Goal: Use online tool/utility: Utilize a website feature to perform a specific function

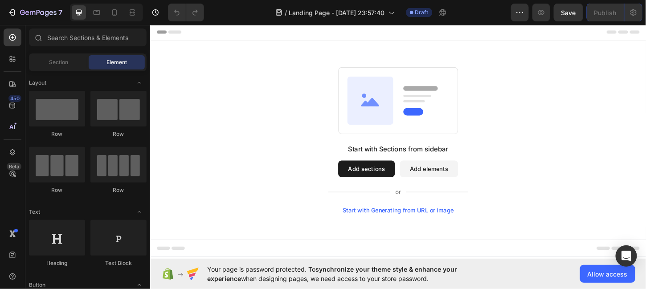
click at [414, 224] on div "Start with Generating from URL or image" at bounding box center [417, 224] width 120 height 7
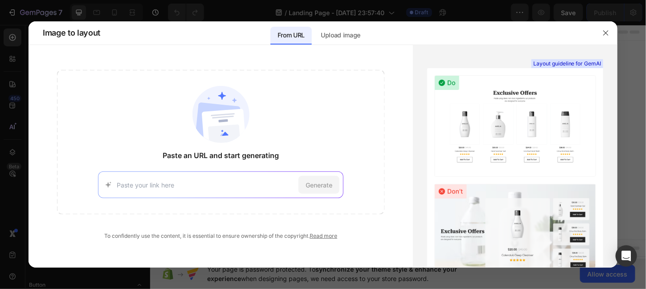
paste input "[URL][DOMAIN_NAME]"
type input "[URL][DOMAIN_NAME]"
click at [320, 182] on span "Generate" at bounding box center [318, 184] width 27 height 9
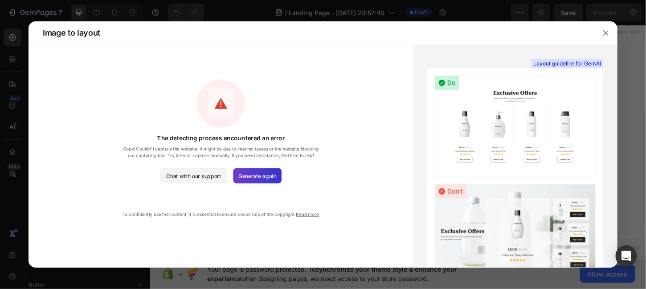
click at [257, 176] on span "Generate again" at bounding box center [257, 176] width 38 height 8
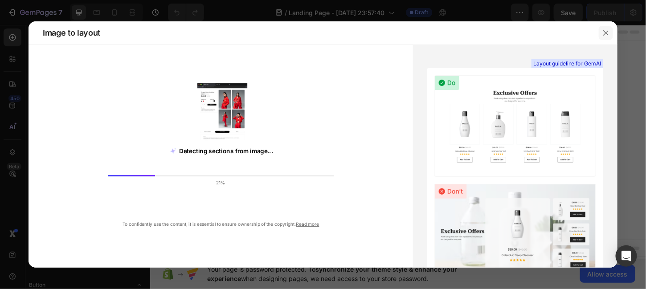
click at [606, 31] on icon "button" at bounding box center [605, 32] width 7 height 7
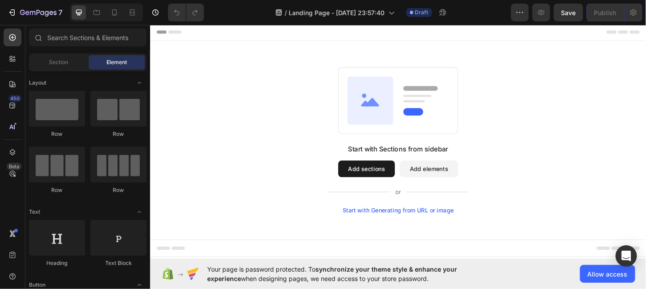
click at [405, 224] on div "Start with Generating from URL or image" at bounding box center [417, 224] width 120 height 7
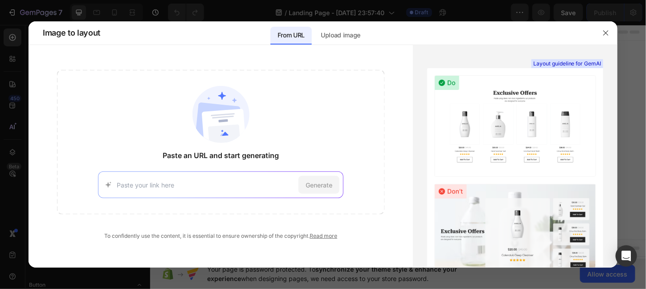
paste input "[DOMAIN_NAME]"
type input "[DOMAIN_NAME]"
click at [315, 193] on div "Generate" at bounding box center [318, 185] width 41 height 18
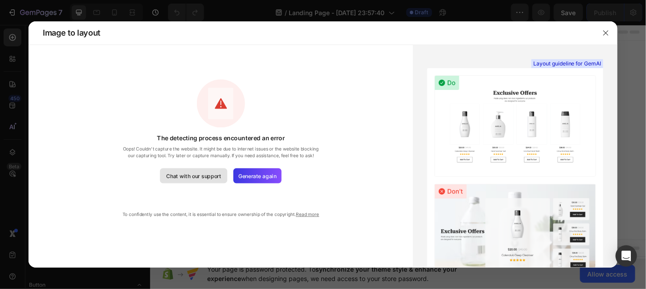
click at [186, 176] on div "Chat with our support" at bounding box center [194, 176] width 55 height 8
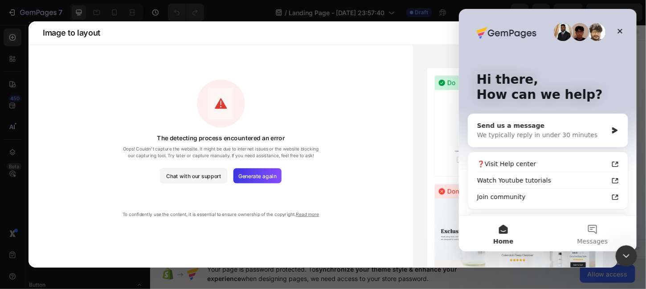
click at [546, 137] on div "We typically reply in under 30 minutes" at bounding box center [541, 134] width 130 height 9
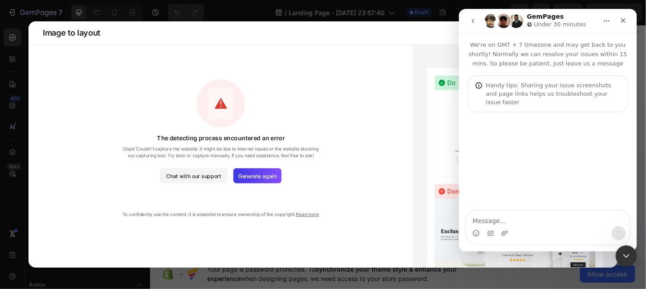
click at [496, 220] on textarea "Message…" at bounding box center [547, 218] width 163 height 15
click at [483, 224] on textarea "I want to copy a website but unfortunately error occured" at bounding box center [547, 214] width 163 height 24
click at [458, 9] on lt-span "occur r ed" at bounding box center [458, 9] width 0 height 0
type textarea "I want to copy a website but unfortunately error occurred."
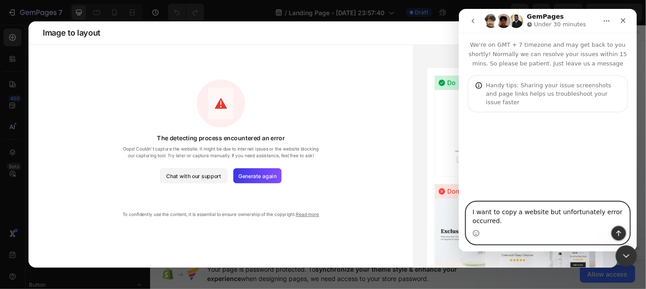
click at [620, 232] on icon "Send a message…" at bounding box center [617, 233] width 7 height 7
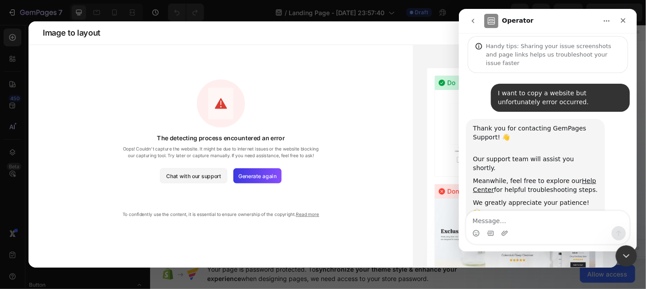
scroll to position [42, 0]
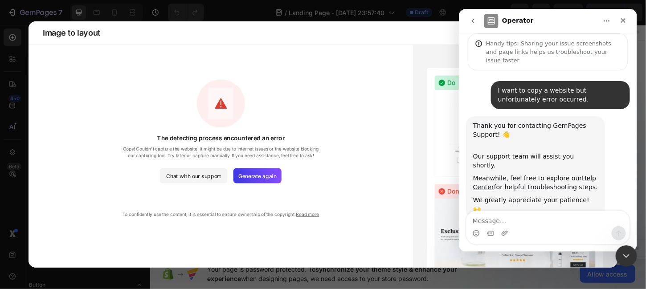
click at [483, 219] on textarea "Message…" at bounding box center [547, 218] width 163 height 15
drag, startPoint x: 152, startPoint y: 135, endPoint x: 292, endPoint y: 137, distance: 139.8
click at [292, 137] on div "The detecting process encountered an error Oops! Couldn't capture the website. …" at bounding box center [220, 146] width 199 height 25
copy span "The detecting process encountered an error"
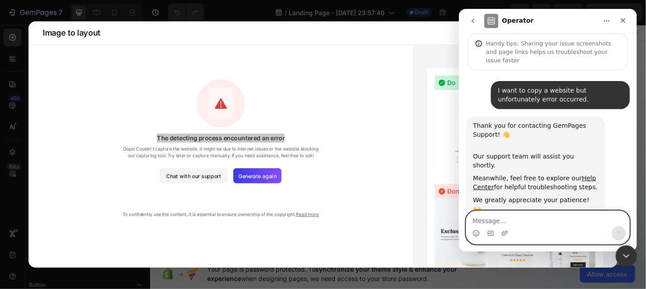
click at [482, 218] on textarea "Message…" at bounding box center [547, 218] width 163 height 15
paste textarea "The detecting process encountered an error"
type textarea "It shows 'The detecting process encountered an error'."
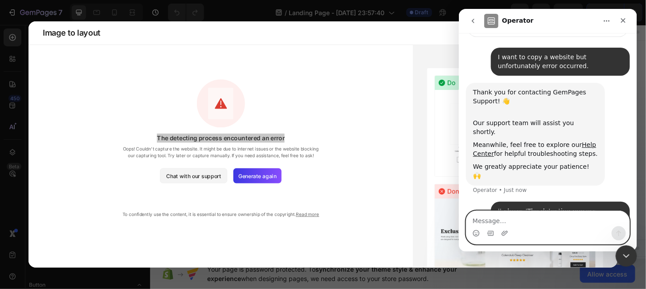
scroll to position [77, 0]
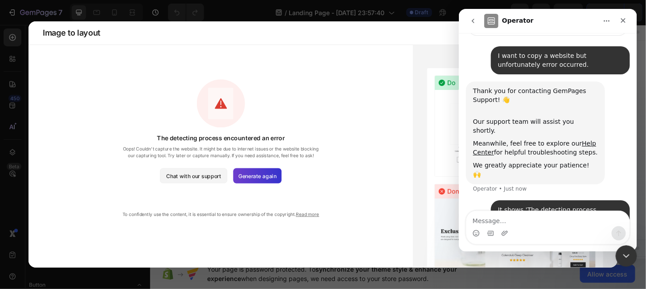
click at [256, 178] on span "Generate again" at bounding box center [257, 176] width 38 height 8
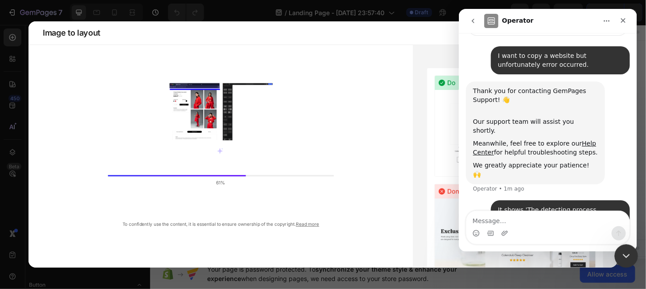
click at [626, 248] on div "Close Intercom Messenger" at bounding box center [624, 254] width 21 height 21
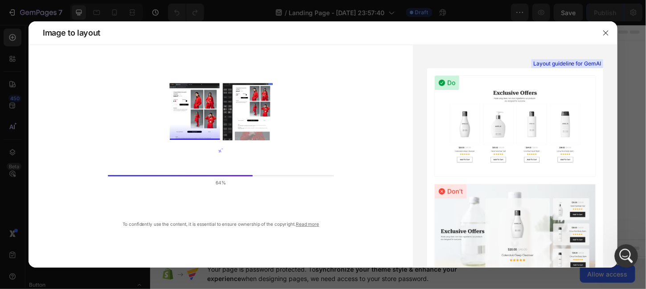
click at [629, 253] on icon "Open Intercom Messenger" at bounding box center [625, 255] width 15 height 15
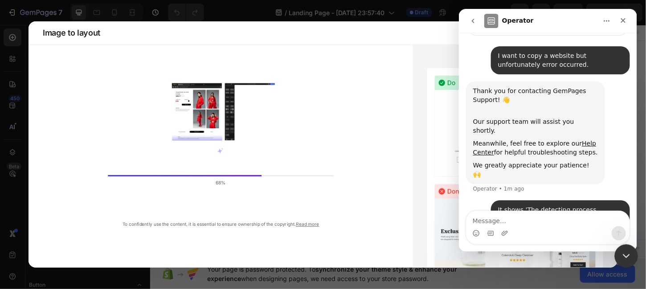
click at [629, 253] on icon "Close Intercom Messenger" at bounding box center [624, 254] width 11 height 11
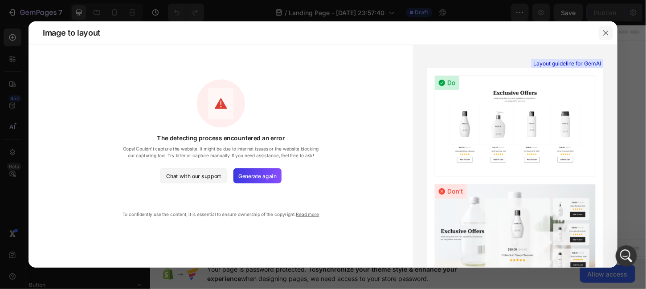
click at [605, 32] on icon "button" at bounding box center [605, 32] width 7 height 7
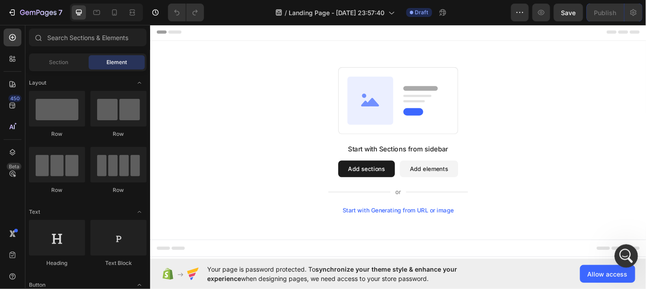
click at [621, 248] on div "Open Intercom Messenger" at bounding box center [624, 254] width 29 height 29
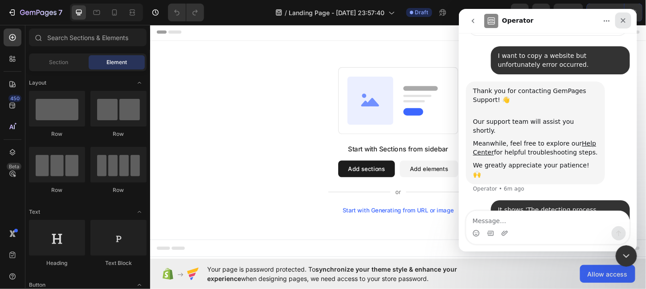
click at [621, 21] on icon "Close" at bounding box center [622, 20] width 7 height 7
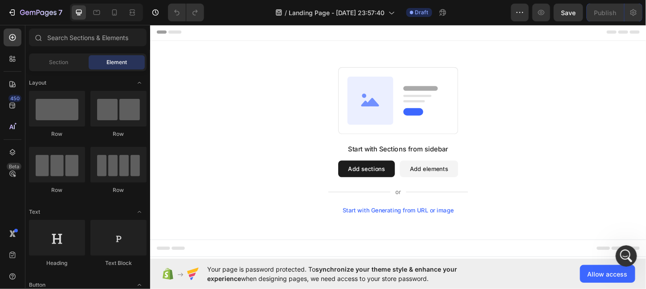
click at [384, 178] on button "Add sections" at bounding box center [382, 180] width 61 height 18
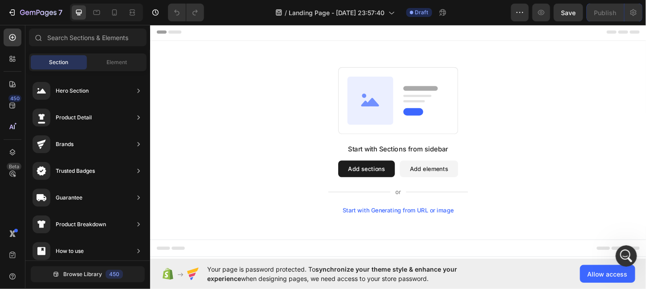
click at [445, 176] on button "Add elements" at bounding box center [450, 180] width 63 height 18
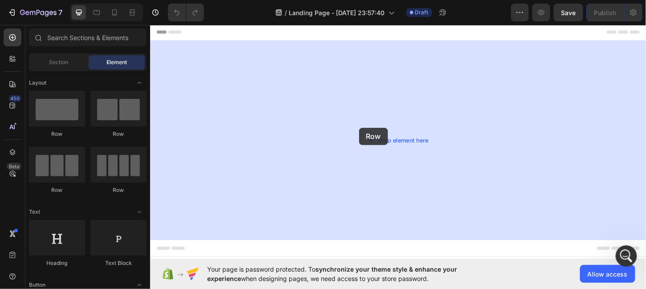
drag, startPoint x: 209, startPoint y: 189, endPoint x: 374, endPoint y: 135, distance: 174.0
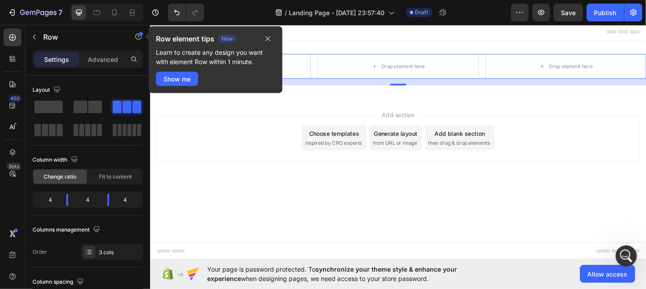
click at [210, 66] on div "Row element tips New Learn to create any design you want with element Row withi…" at bounding box center [216, 59] width 134 height 67
click at [271, 39] on icon "button" at bounding box center [267, 38] width 7 height 7
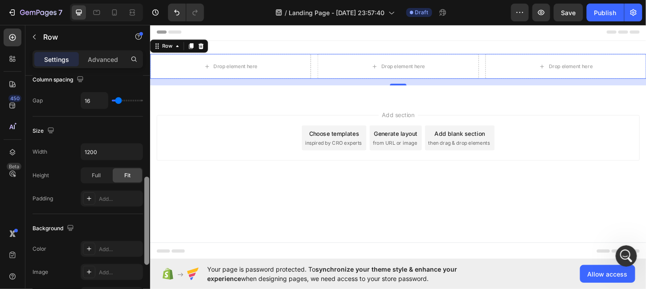
scroll to position [221, 0]
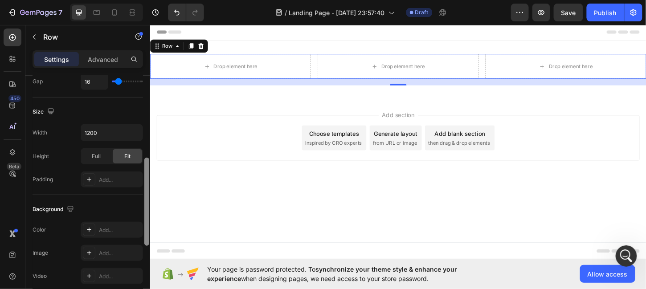
drag, startPoint x: 147, startPoint y: 87, endPoint x: 142, endPoint y: 169, distance: 82.5
click at [142, 169] on div "Layout Column width Change ratio Fit to content 4 4 4 Columns management Order …" at bounding box center [87, 195] width 125 height 239
click at [95, 155] on span "Full" at bounding box center [96, 156] width 9 height 8
click at [125, 155] on span "Fit" at bounding box center [127, 156] width 6 height 8
click at [97, 250] on div "Add..." at bounding box center [112, 253] width 62 height 16
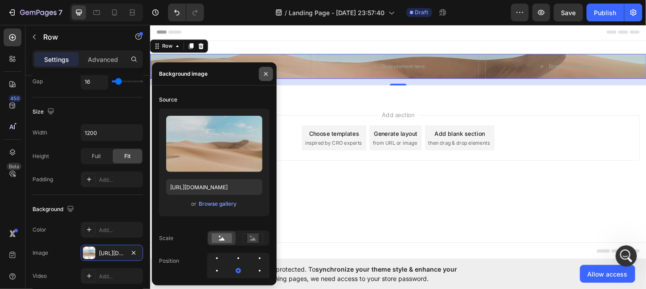
click at [267, 74] on icon "button" at bounding box center [265, 73] width 7 height 7
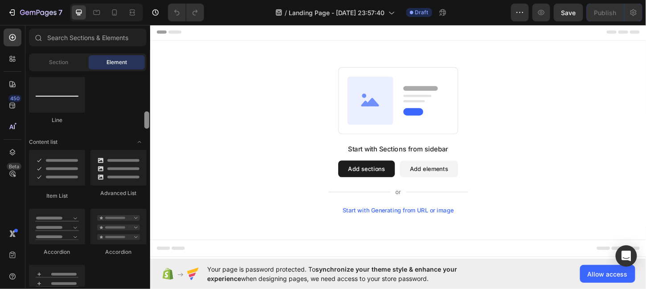
scroll to position [664, 0]
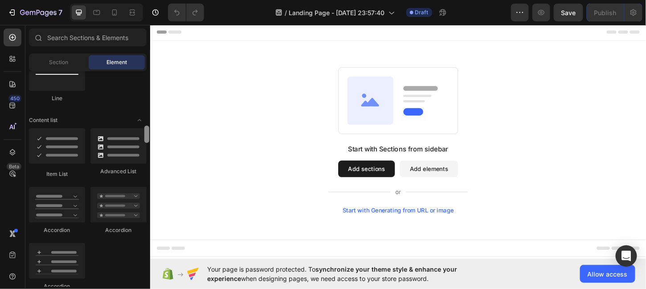
drag, startPoint x: 147, startPoint y: 74, endPoint x: 144, endPoint y: 129, distance: 54.4
click at [144, 129] on div at bounding box center [146, 134] width 5 height 17
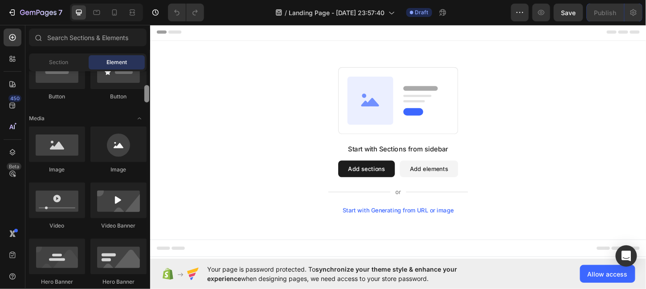
scroll to position [234, 0]
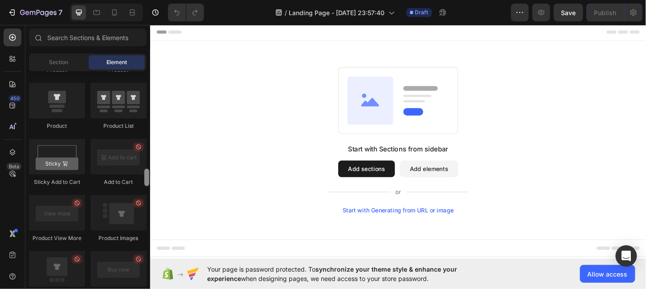
drag, startPoint x: 146, startPoint y: 131, endPoint x: 143, endPoint y: 173, distance: 42.0
click at [143, 173] on div at bounding box center [146, 179] width 7 height 216
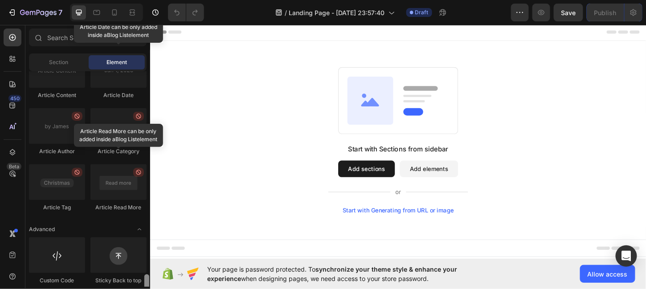
scroll to position [2423, 0]
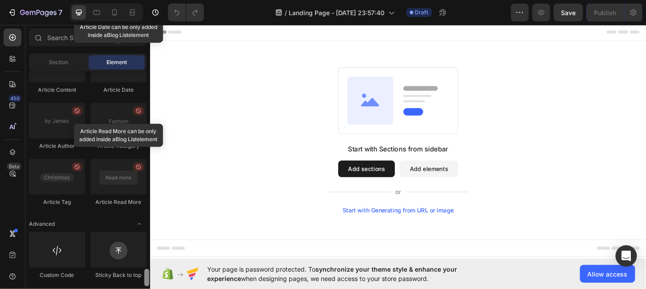
drag, startPoint x: 144, startPoint y: 172, endPoint x: 142, endPoint y: 275, distance: 103.3
click at [142, 275] on div "Layout Row Row Row Row Text Heading Text Block Button Button Button Media Image…" at bounding box center [87, 179] width 125 height 216
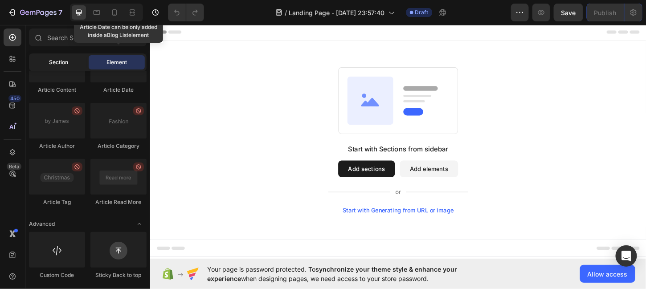
click at [61, 67] on div "Section" at bounding box center [59, 62] width 56 height 14
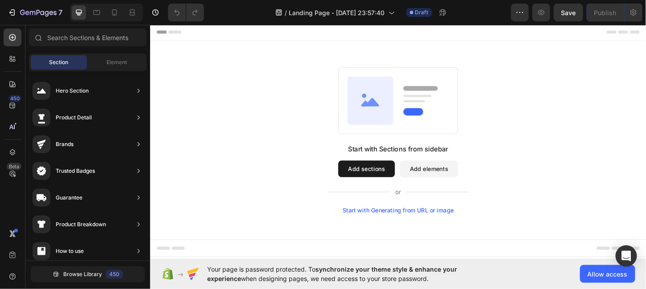
click at [425, 226] on div "Start with Generating from URL or image" at bounding box center [417, 224] width 120 height 7
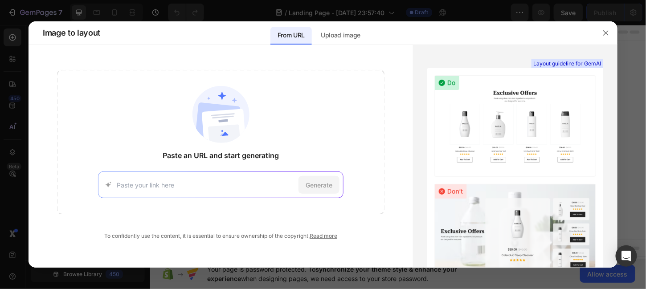
paste input "[URL][DOMAIN_NAME]"
type input "[URL][DOMAIN_NAME]"
click at [321, 185] on span "Generate" at bounding box center [318, 184] width 27 height 9
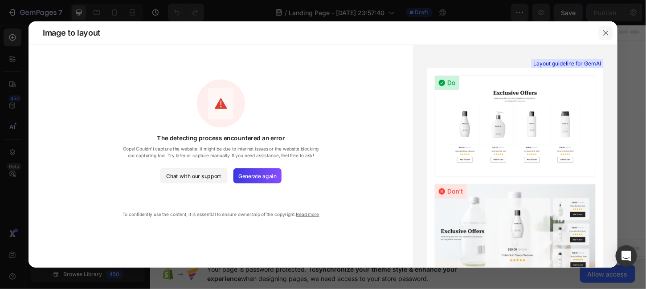
click at [607, 31] on icon "button" at bounding box center [605, 32] width 7 height 7
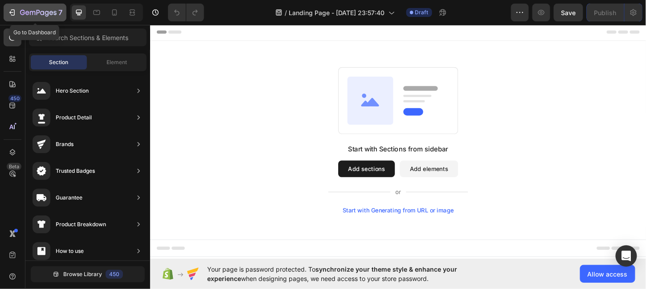
click at [21, 12] on icon "button" at bounding box center [38, 13] width 37 height 8
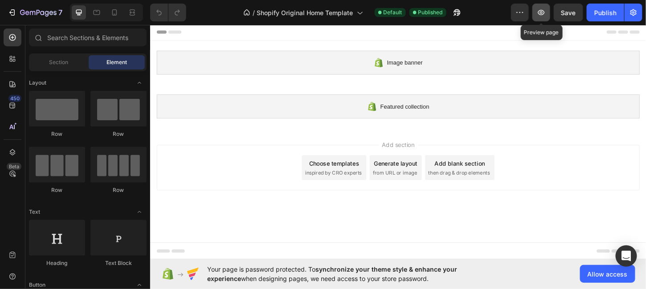
click at [541, 9] on icon "button" at bounding box center [541, 12] width 9 height 9
